Goal: Task Accomplishment & Management: Manage account settings

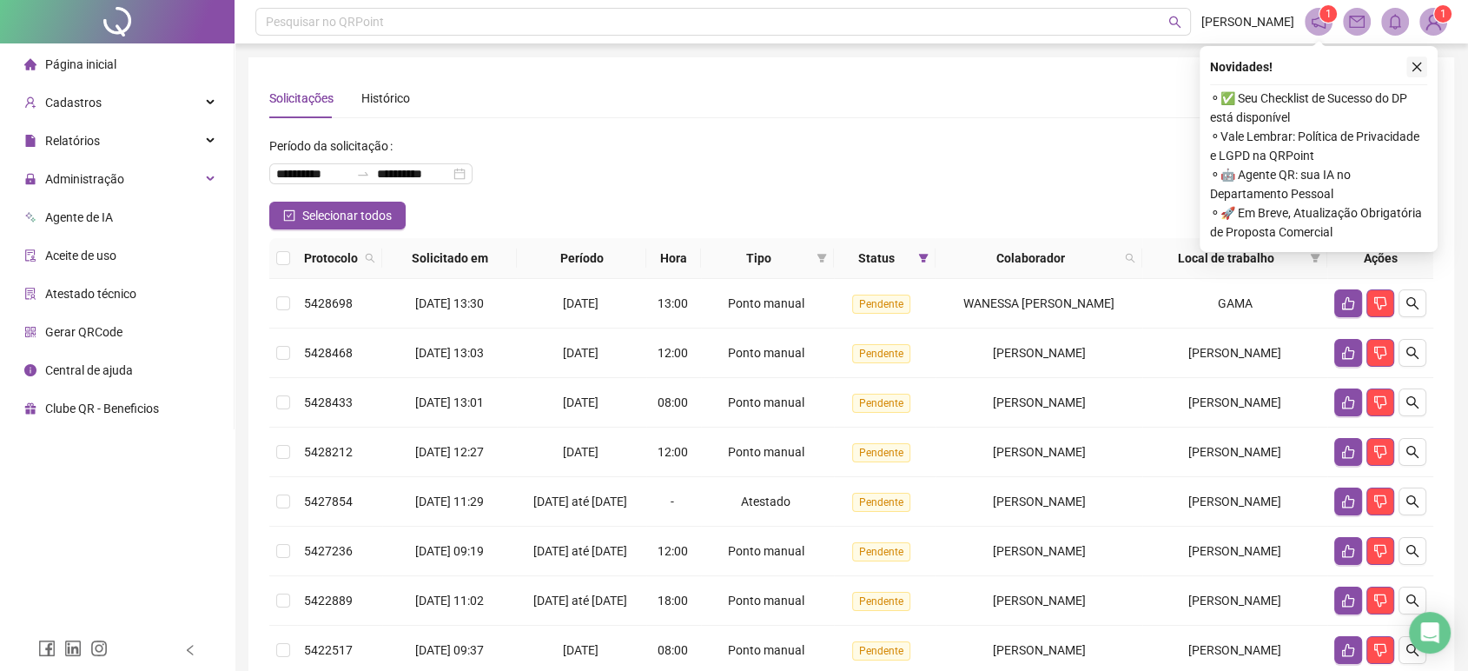
click at [1418, 64] on icon "close" at bounding box center [1418, 68] width 10 height 10
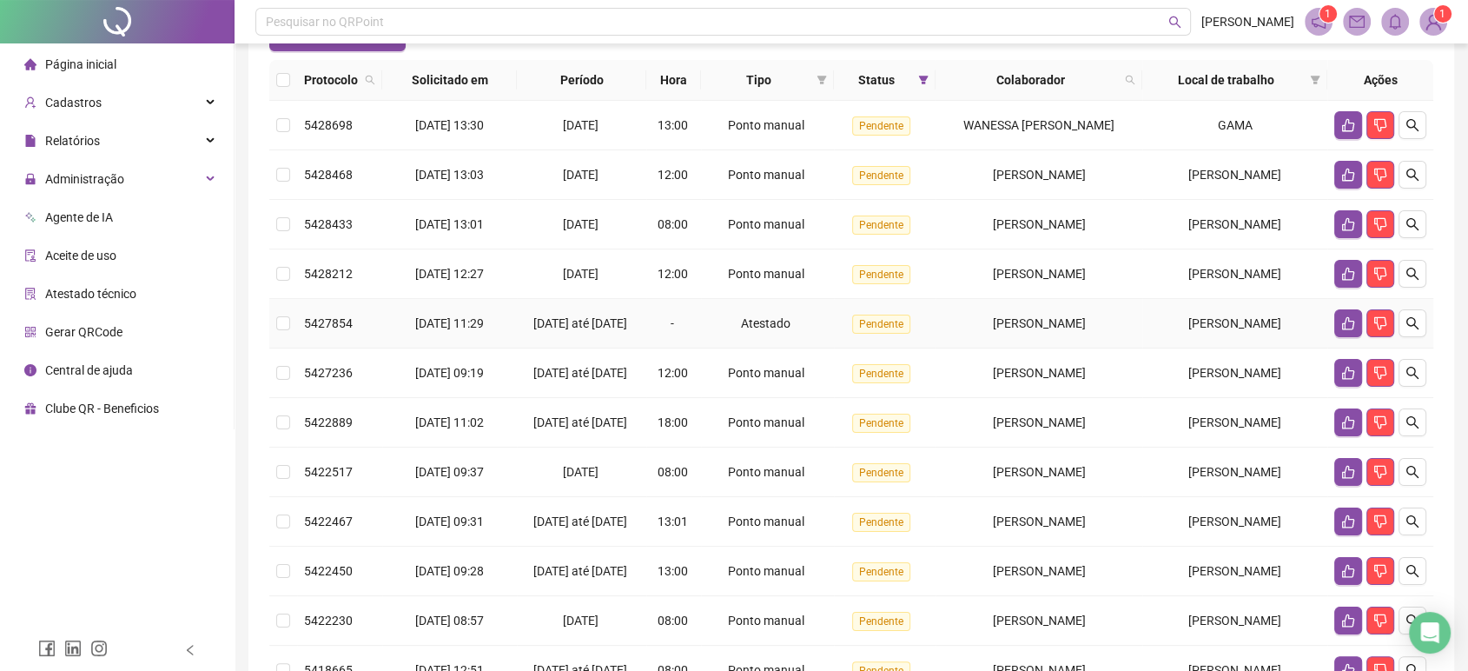
scroll to position [96, 0]
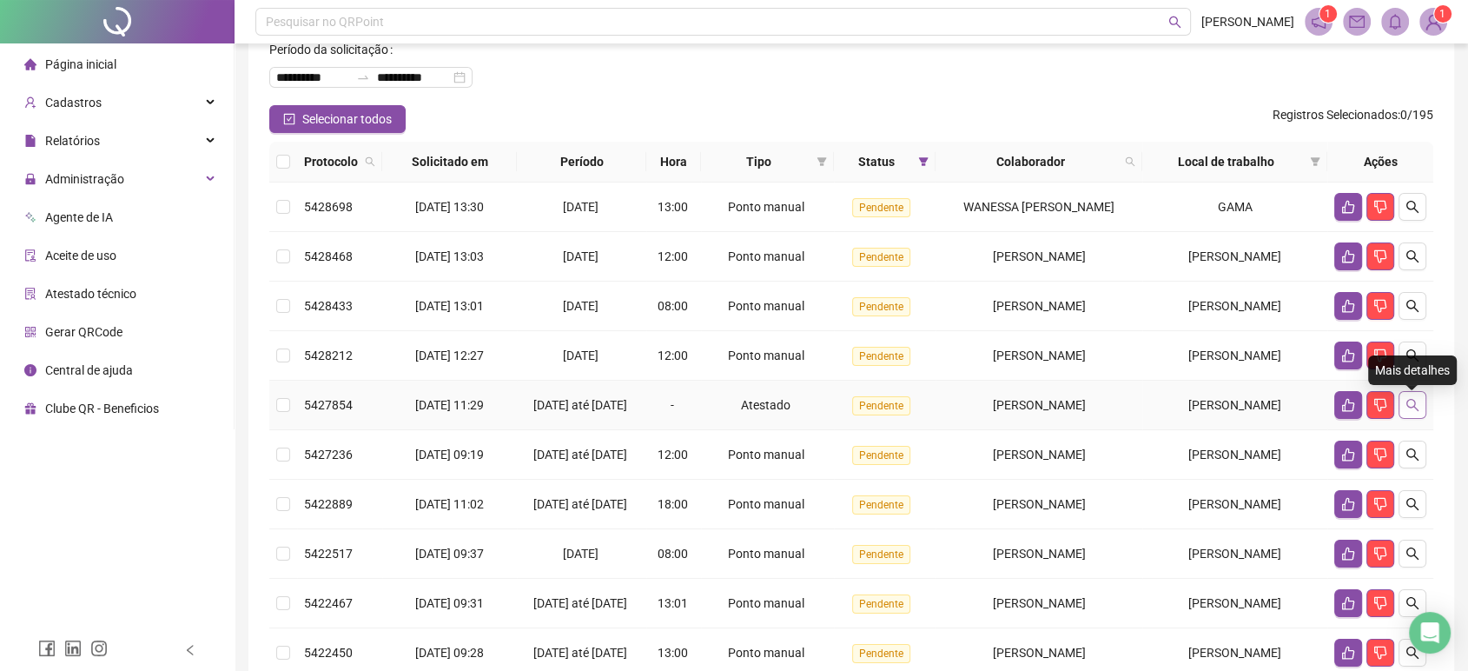
click at [1408, 408] on icon "search" at bounding box center [1413, 405] width 14 height 14
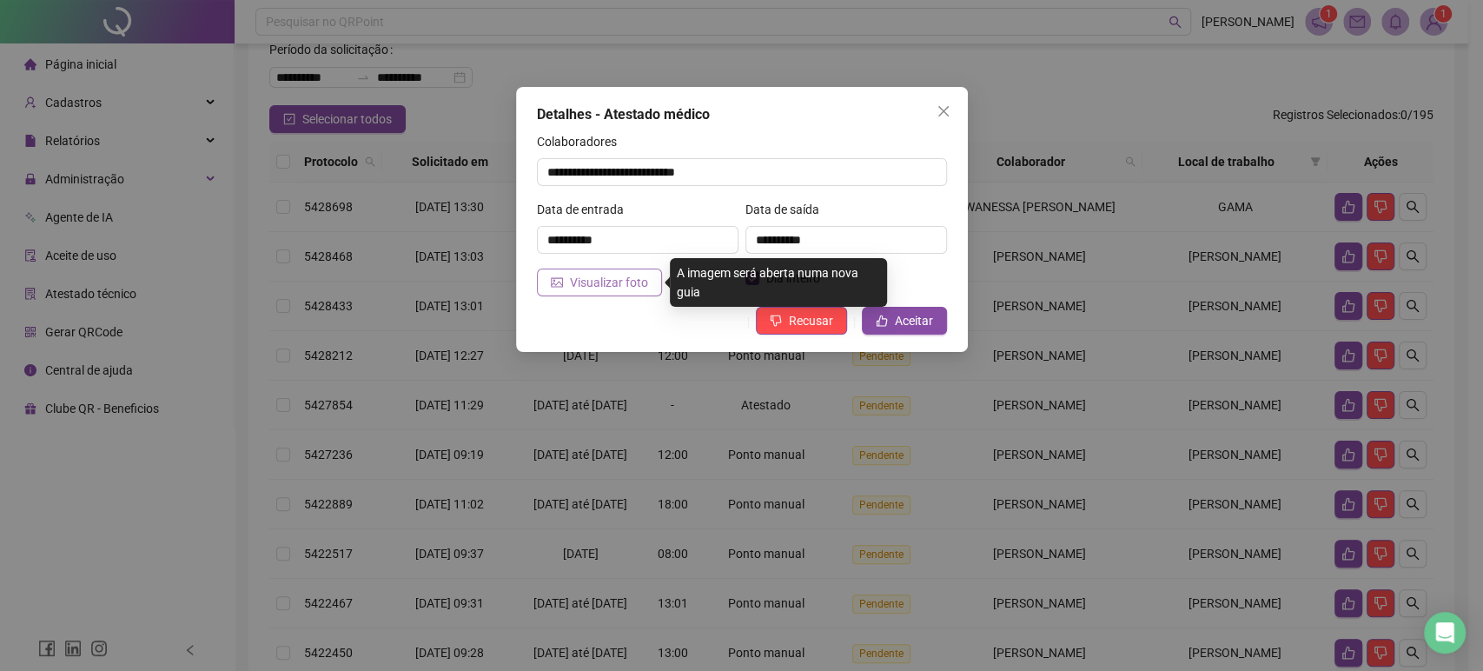
click at [595, 290] on span "Visualizar foto" at bounding box center [609, 282] width 78 height 19
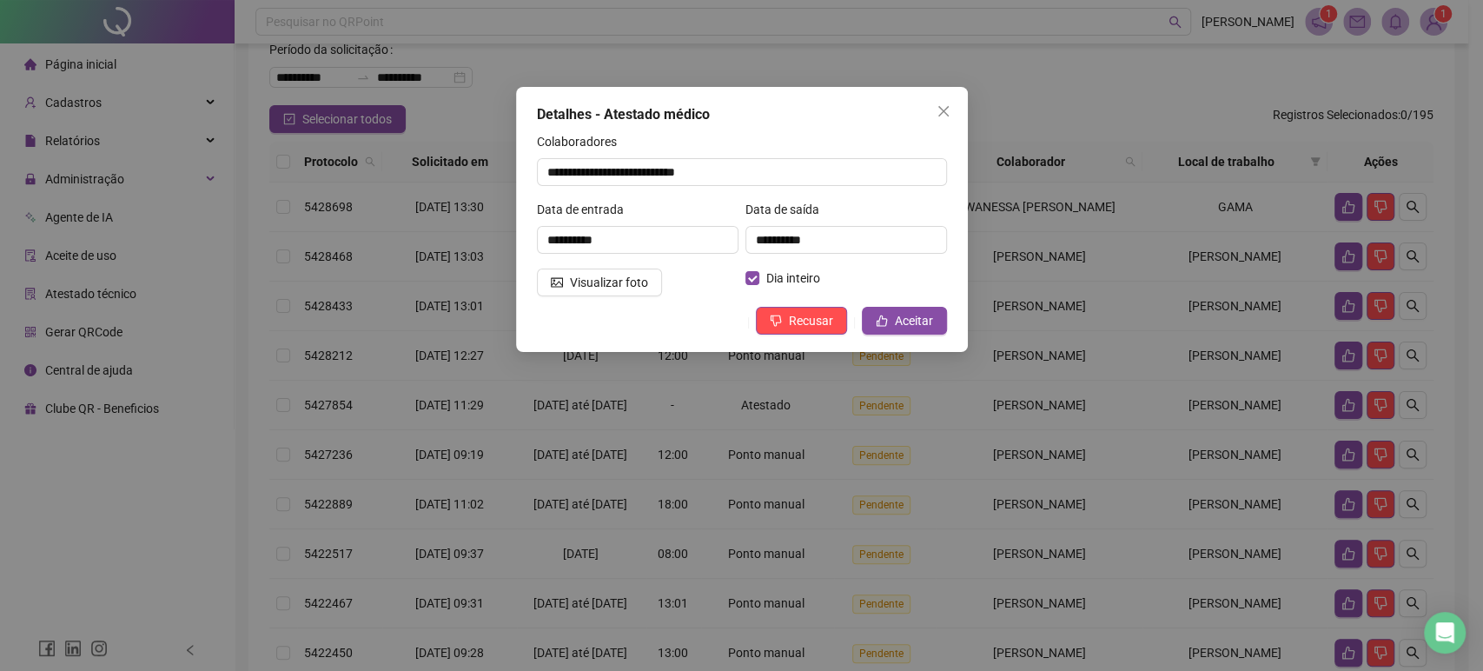
click at [930, 107] on span "Close" at bounding box center [944, 111] width 28 height 14
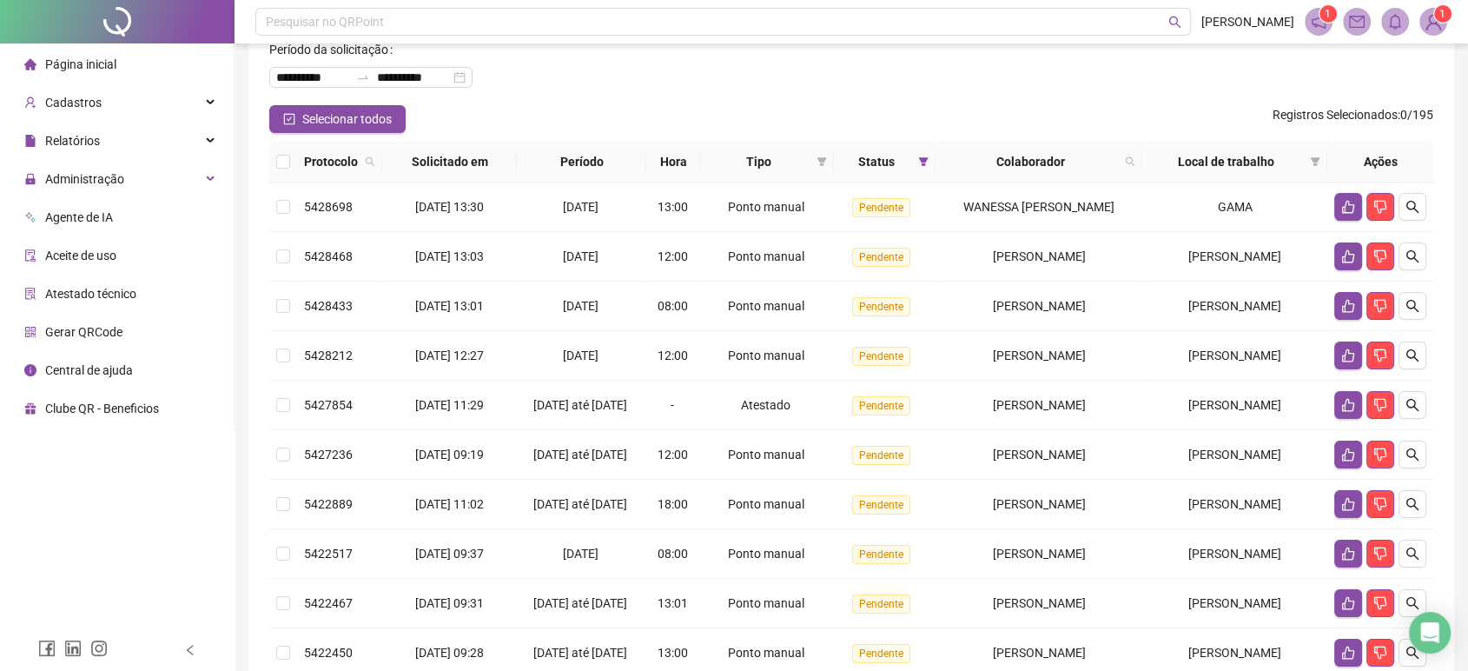
click at [123, 18] on div at bounding box center [117, 21] width 235 height 43
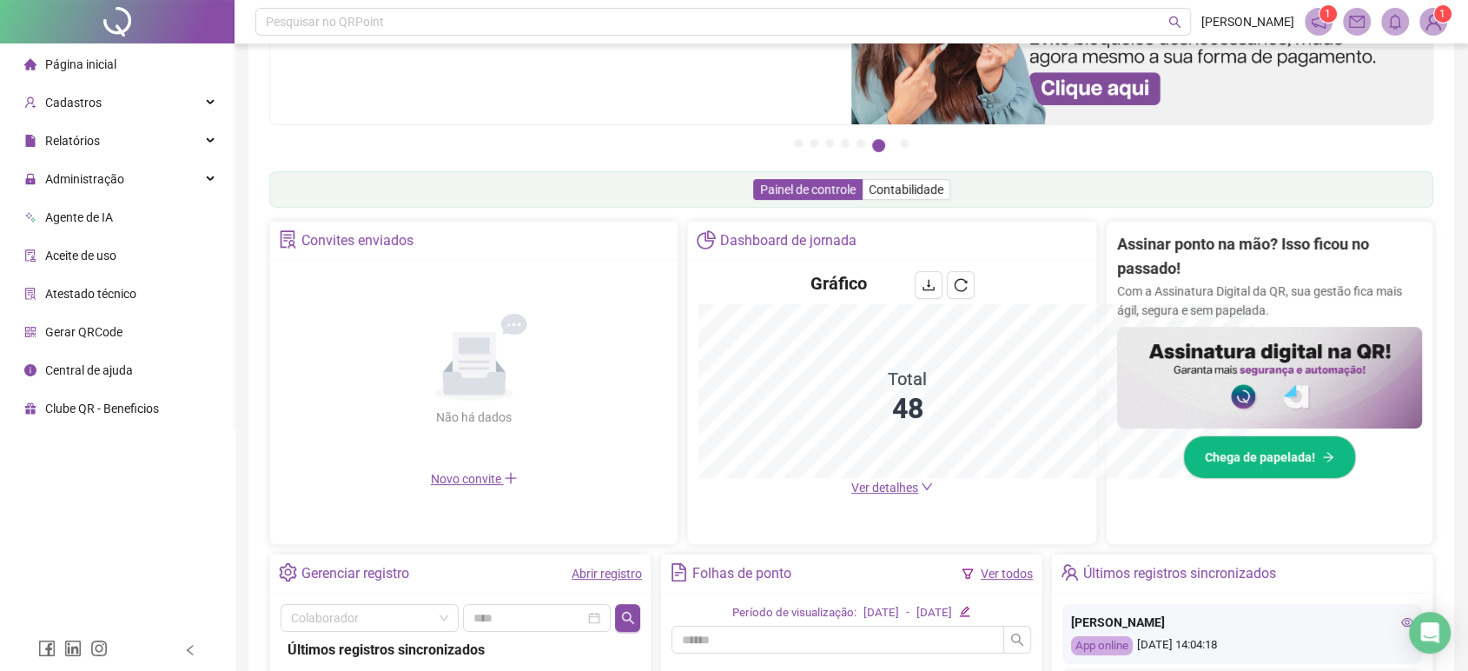
scroll to position [420, 0]
